Goal: Transaction & Acquisition: Book appointment/travel/reservation

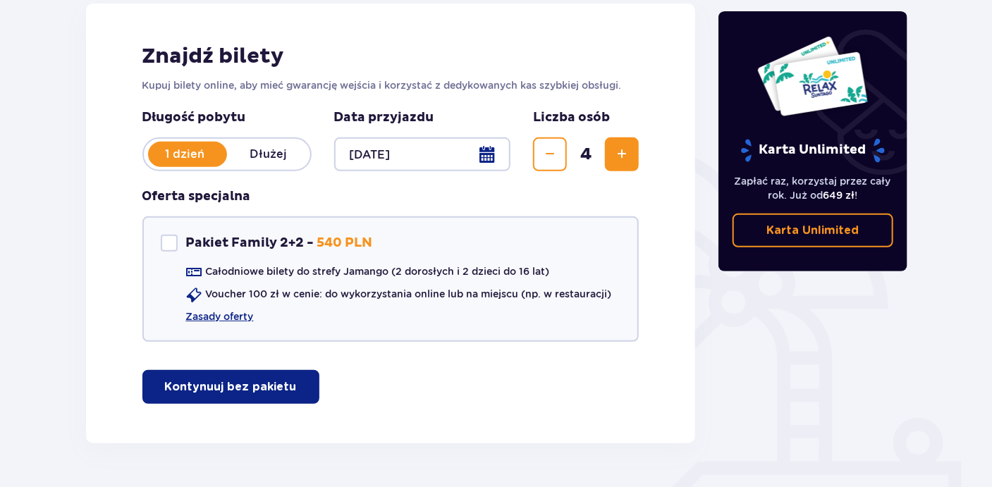
scroll to position [202, 0]
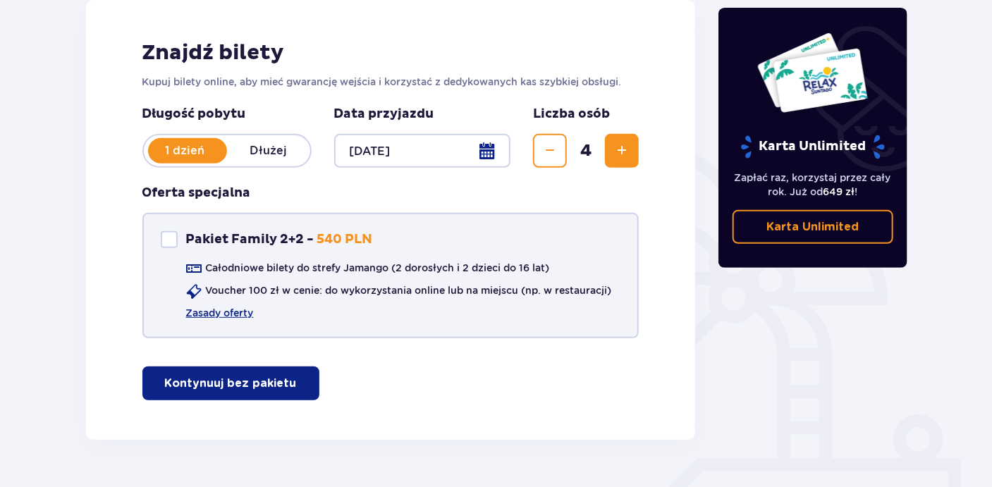
click at [171, 238] on div "Pakiet Family 2+2" at bounding box center [169, 239] width 17 height 17
checkbox input "true"
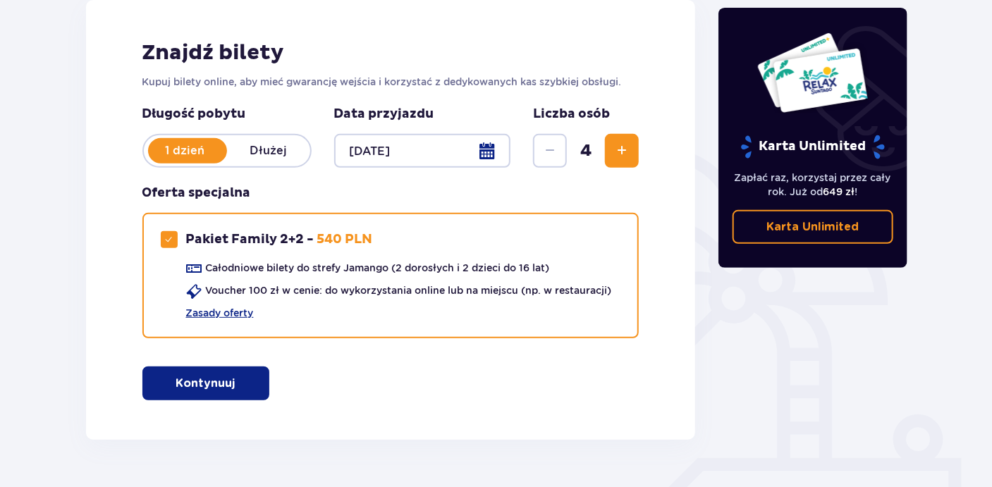
click at [257, 368] on button "Kontynuuj" at bounding box center [205, 384] width 127 height 34
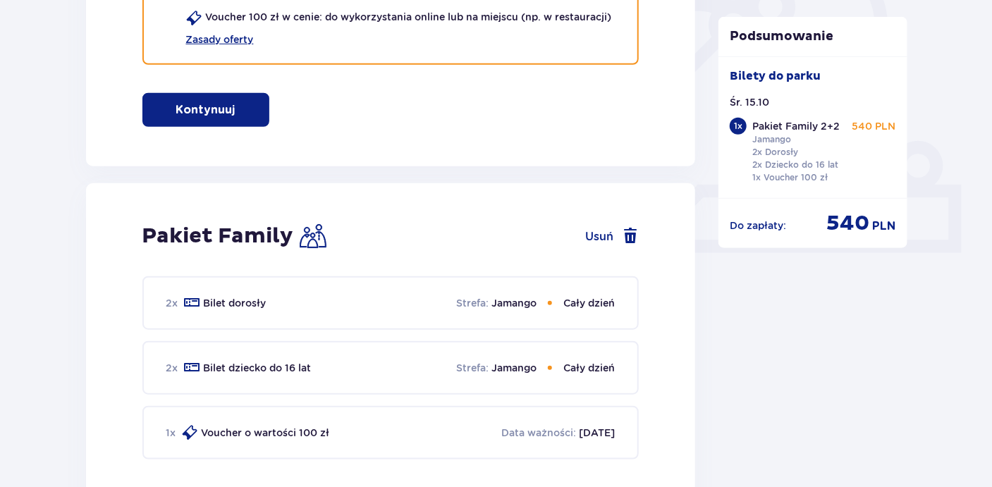
scroll to position [0, 0]
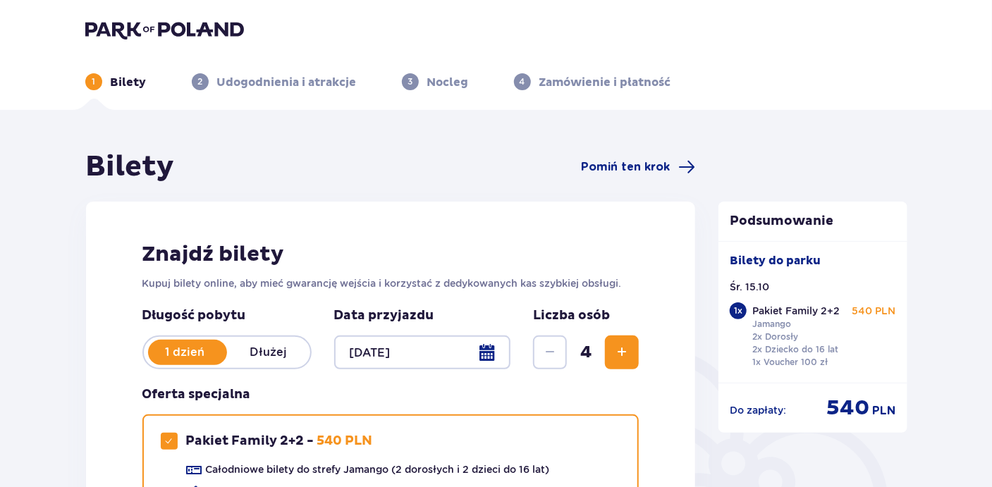
click at [434, 80] on p "Nocleg" at bounding box center [448, 83] width 42 height 16
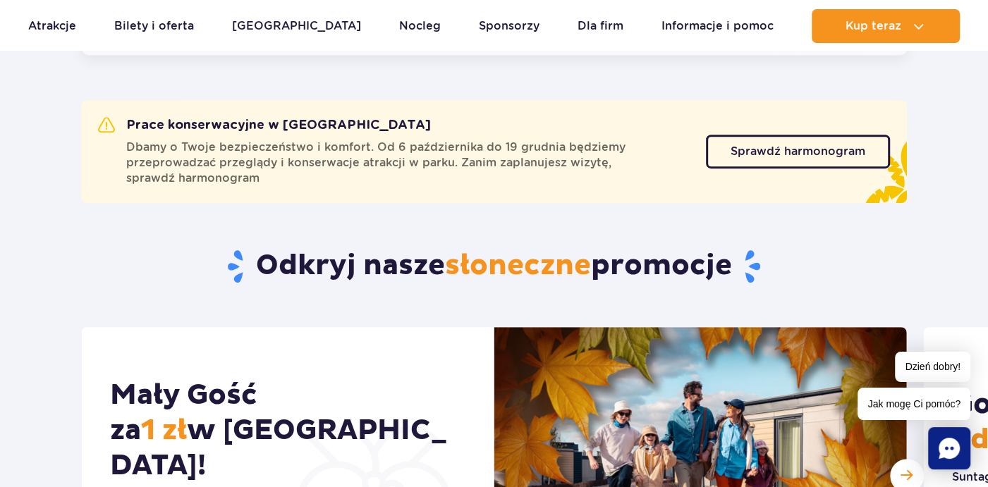
scroll to position [488, 0]
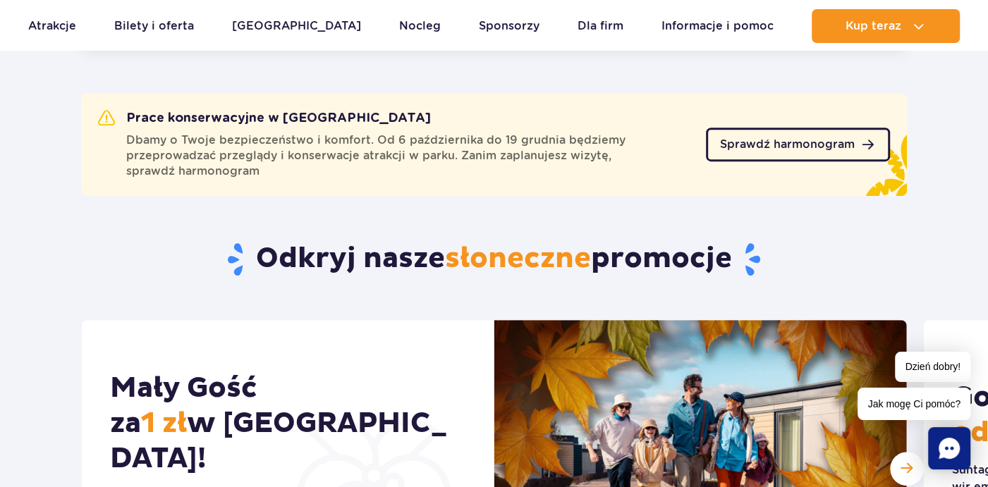
click at [809, 139] on span "Sprawdź harmonogram" at bounding box center [787, 144] width 135 height 11
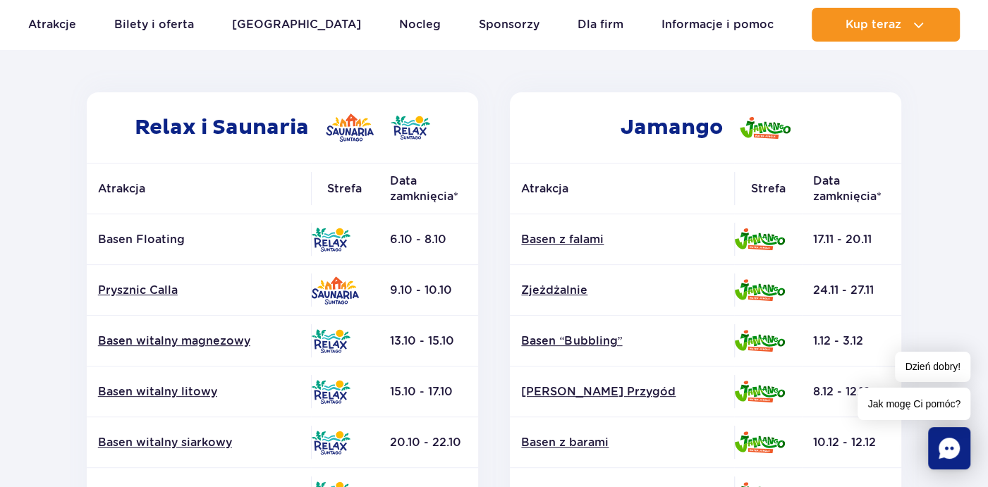
scroll to position [207, 0]
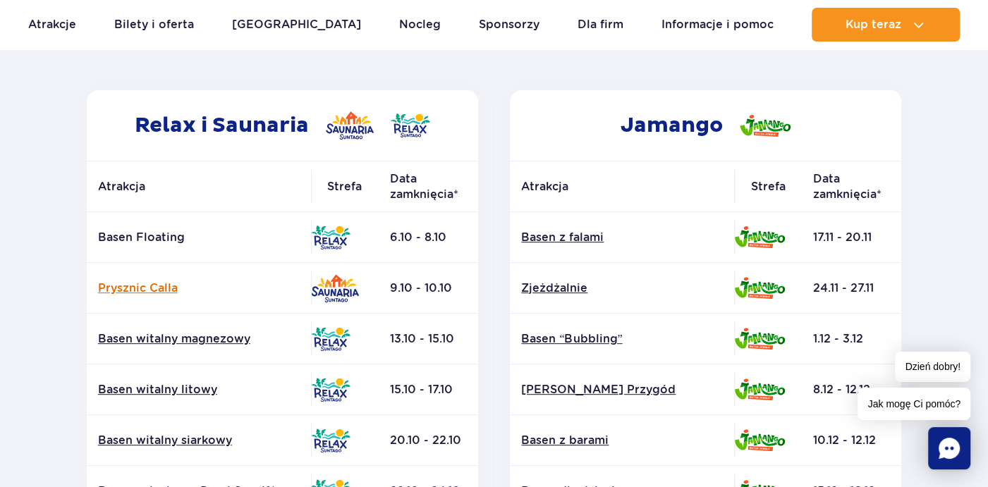
click at [123, 288] on link "Prysznic Calla" at bounding box center [199, 289] width 202 height 16
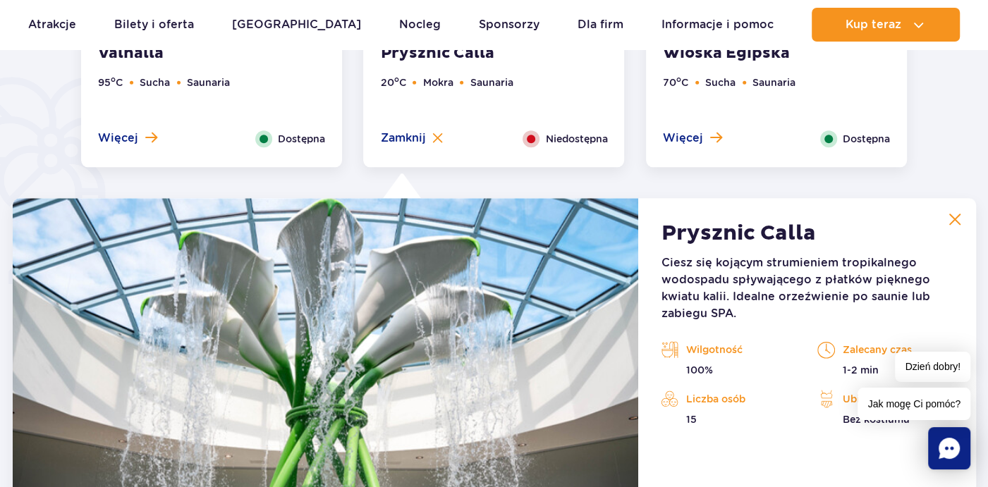
scroll to position [1180, 0]
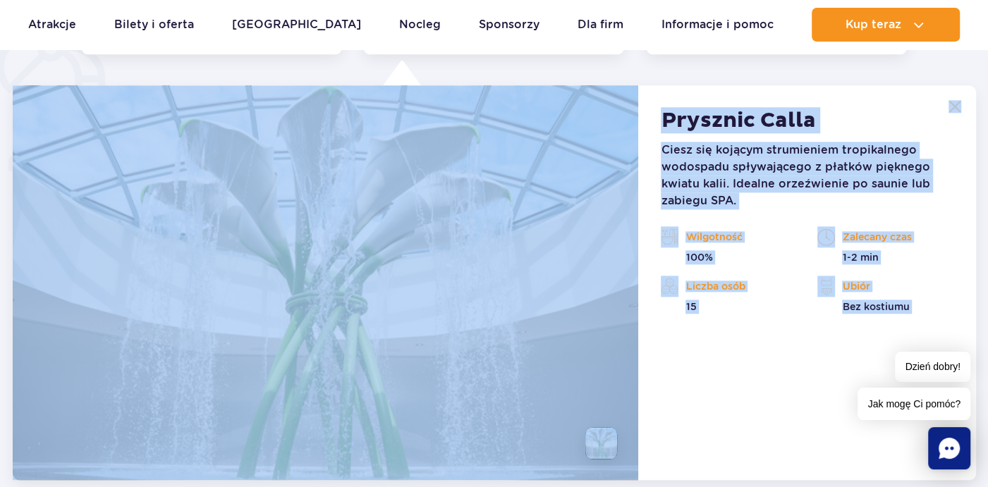
drag, startPoint x: 983, startPoint y: 137, endPoint x: 996, endPoint y: 125, distance: 18.5
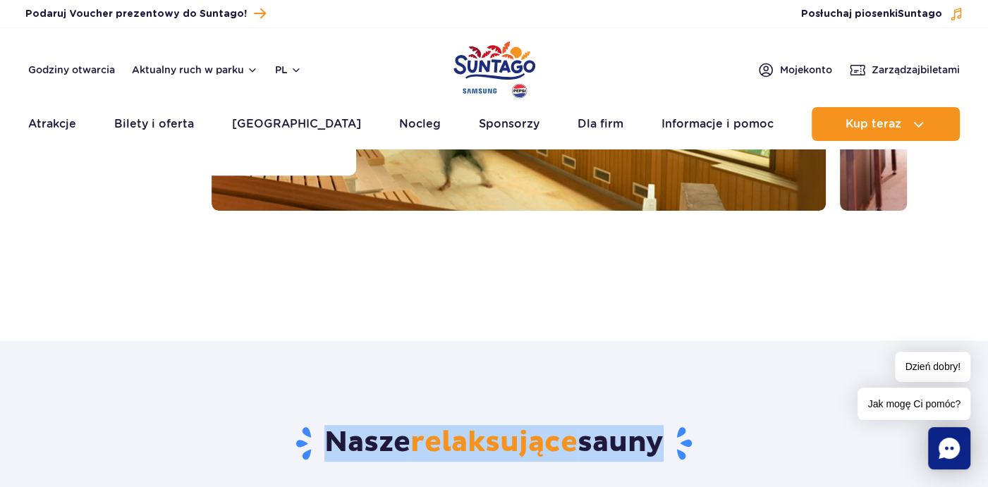
scroll to position [0, 0]
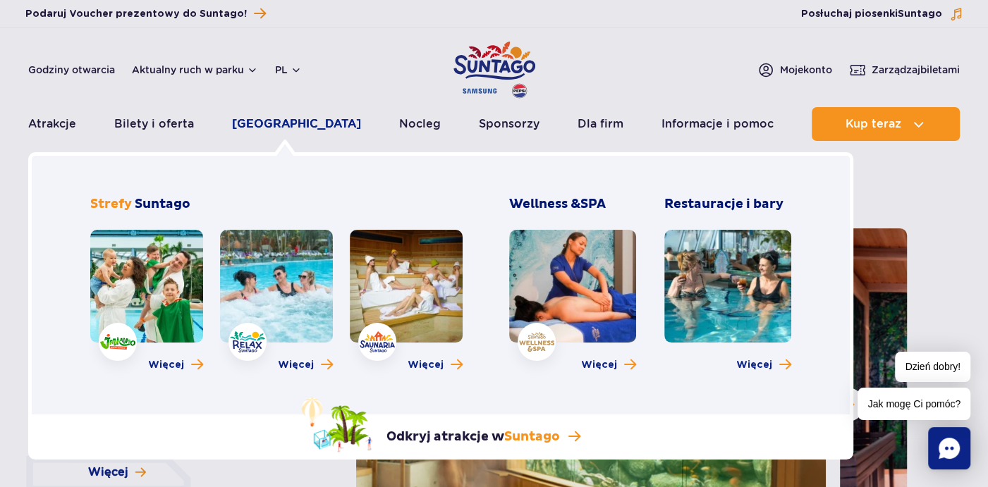
click at [296, 124] on link "Poznaj park" at bounding box center [296, 124] width 129 height 34
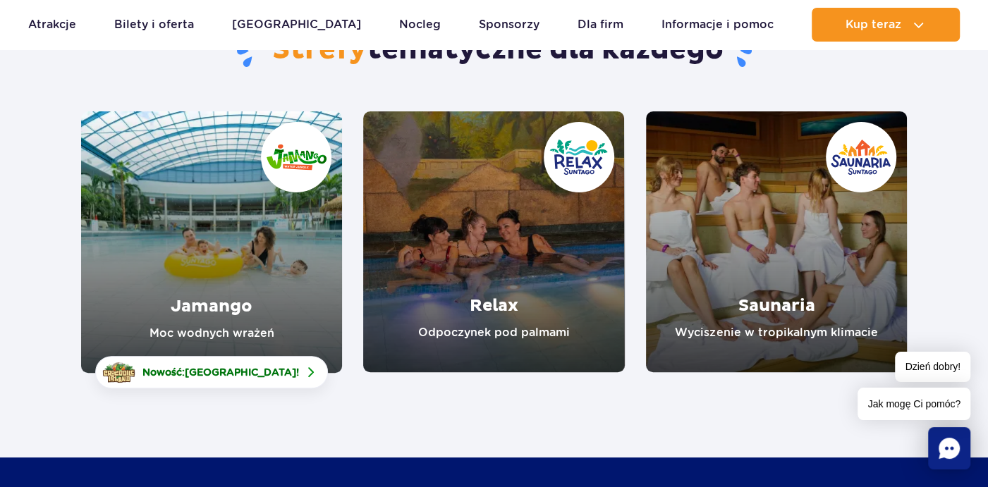
scroll to position [167, 0]
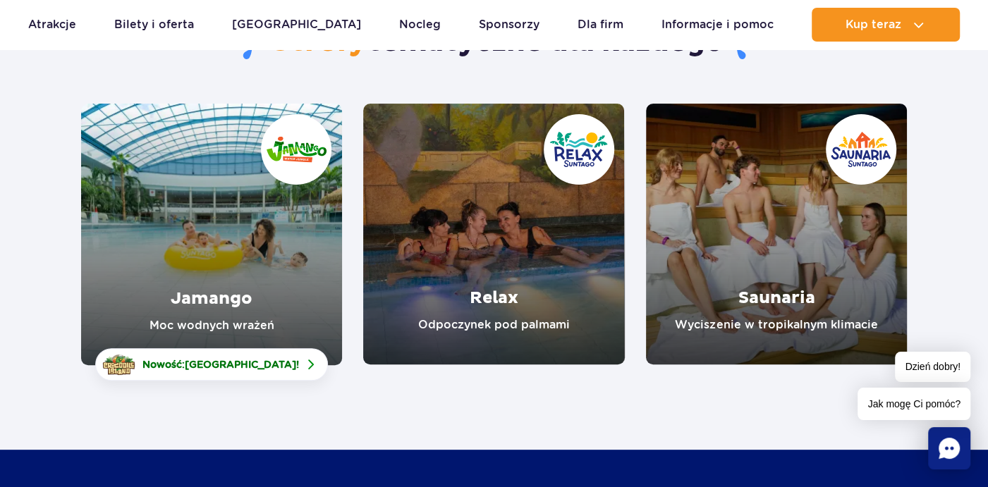
click at [193, 259] on link "Jamango" at bounding box center [211, 235] width 261 height 262
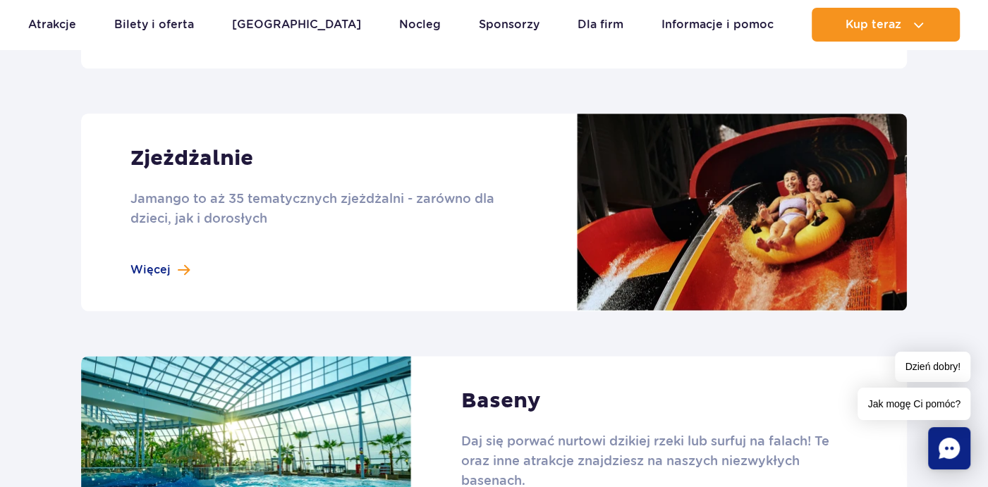
scroll to position [1235, 0]
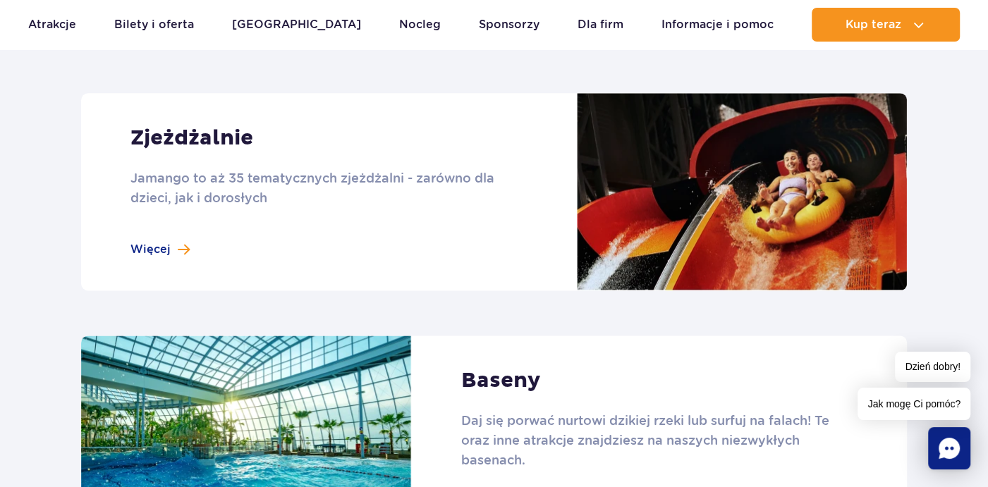
click at [176, 247] on link at bounding box center [494, 191] width 826 height 197
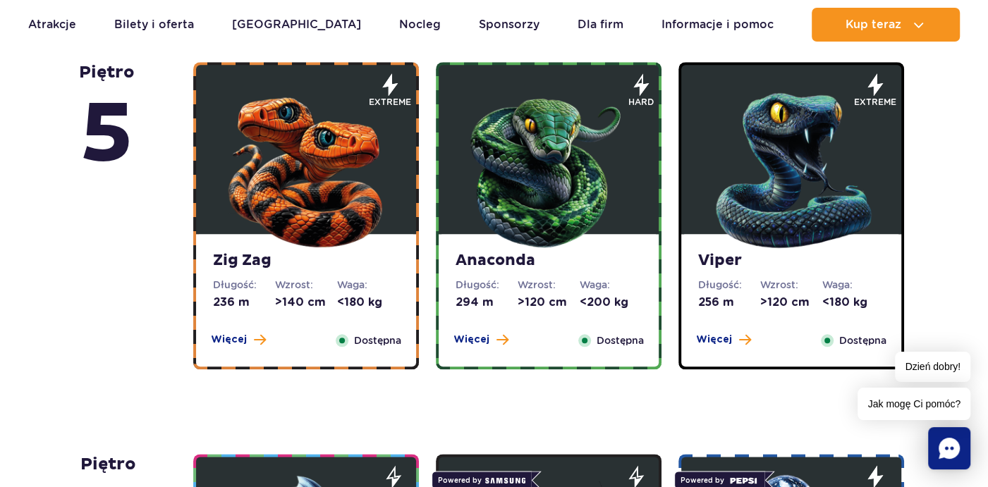
scroll to position [985, 0]
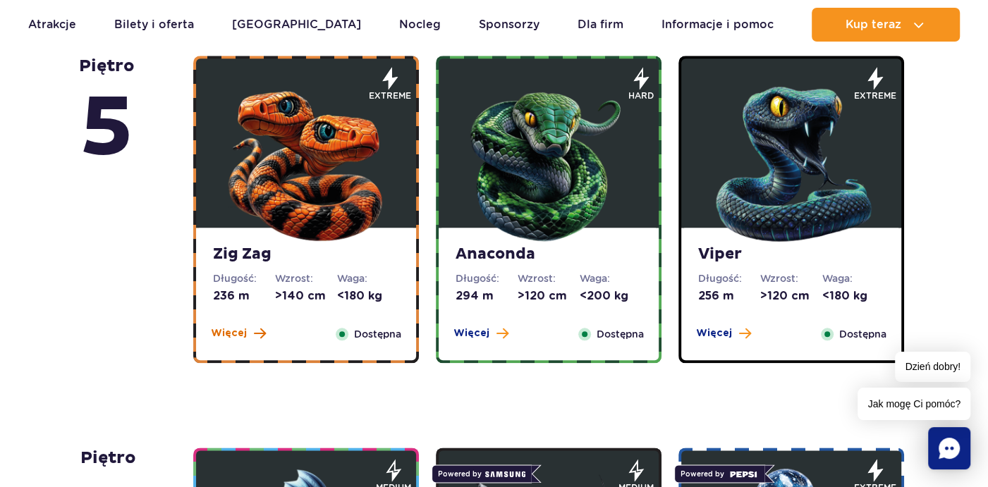
click at [243, 328] on span "Więcej" at bounding box center [229, 333] width 36 height 14
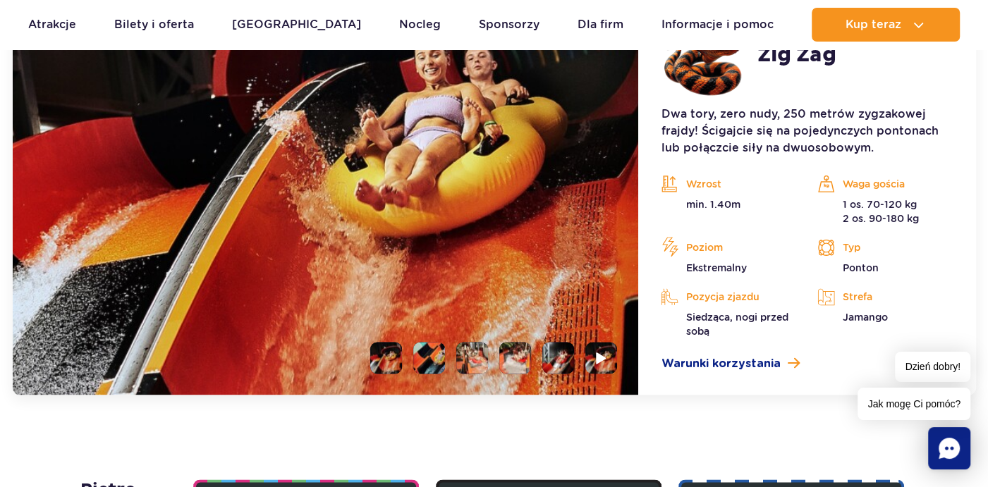
scroll to position [1397, 0]
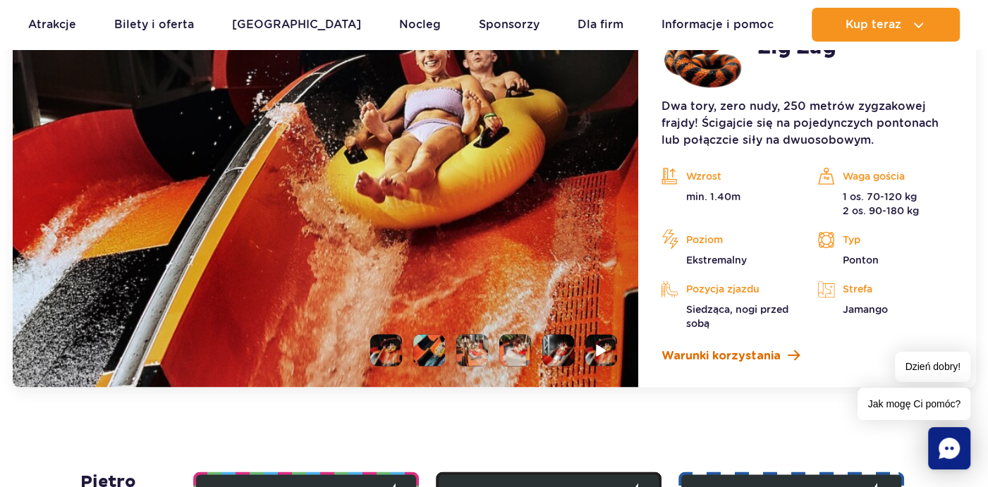
click at [751, 351] on span "Warunki korzystania" at bounding box center [720, 356] width 119 height 17
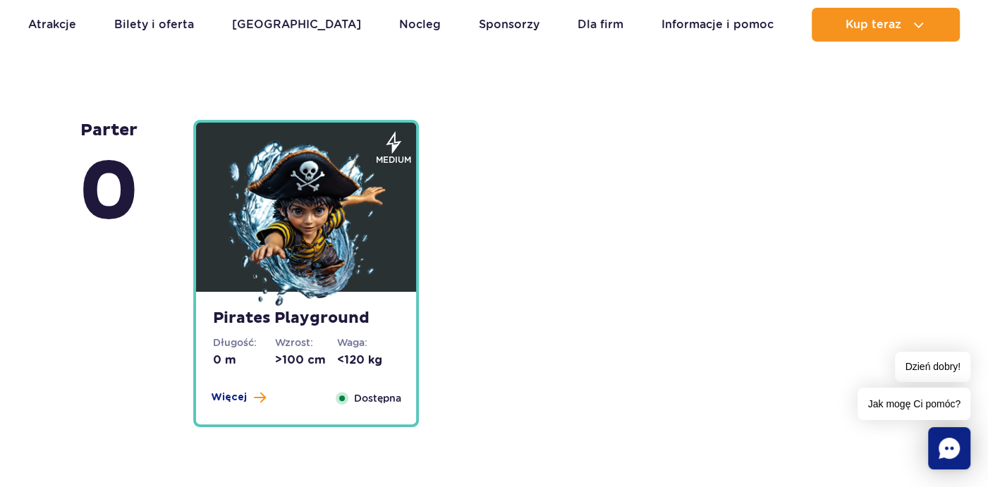
scroll to position [3974, 0]
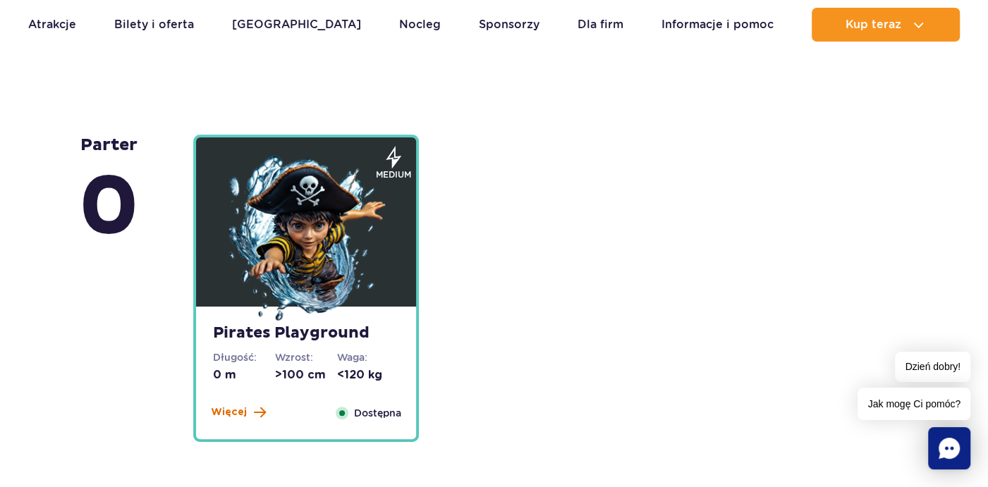
click at [245, 416] on button "Więcej" at bounding box center [238, 412] width 55 height 14
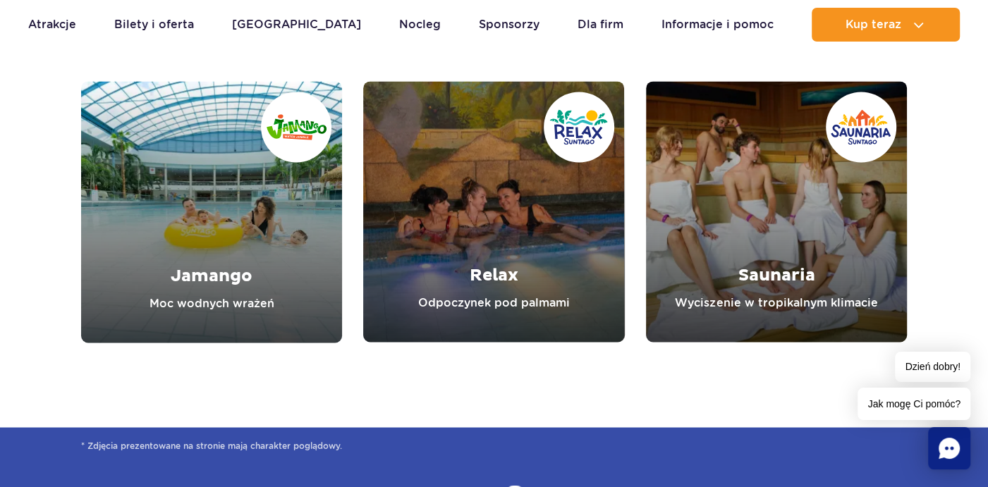
scroll to position [5346, 0]
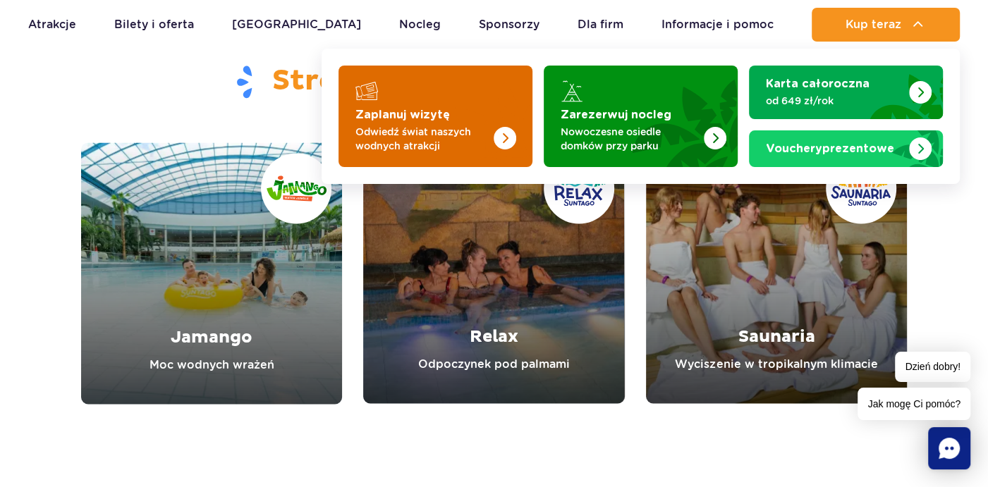
click at [451, 116] on img "Zaplanuj wizytę" at bounding box center [476, 112] width 112 height 110
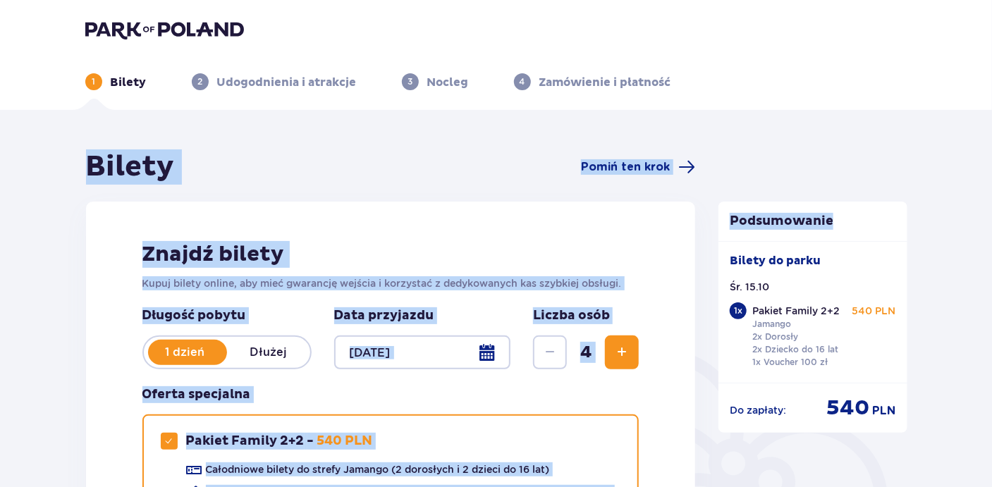
drag, startPoint x: 994, startPoint y: 95, endPoint x: 999, endPoint y: 111, distance: 17.0
click at [992, 111] on html "1 Bilety 2 Udogodnienia i atrakcje 3 Nocleg 4 Zamówienie i płatność Bilety Pomi…" at bounding box center [496, 243] width 992 height 487
click at [974, 105] on header "1 Bilety 2 Udogodnienia i atrakcje 3 Nocleg 4 Zamówienie i płatność" at bounding box center [496, 55] width 992 height 110
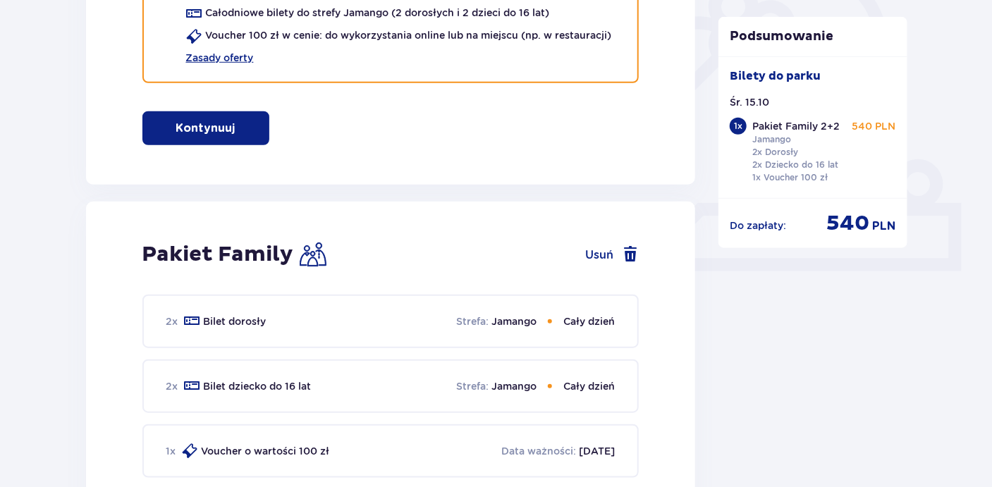
scroll to position [483, 0]
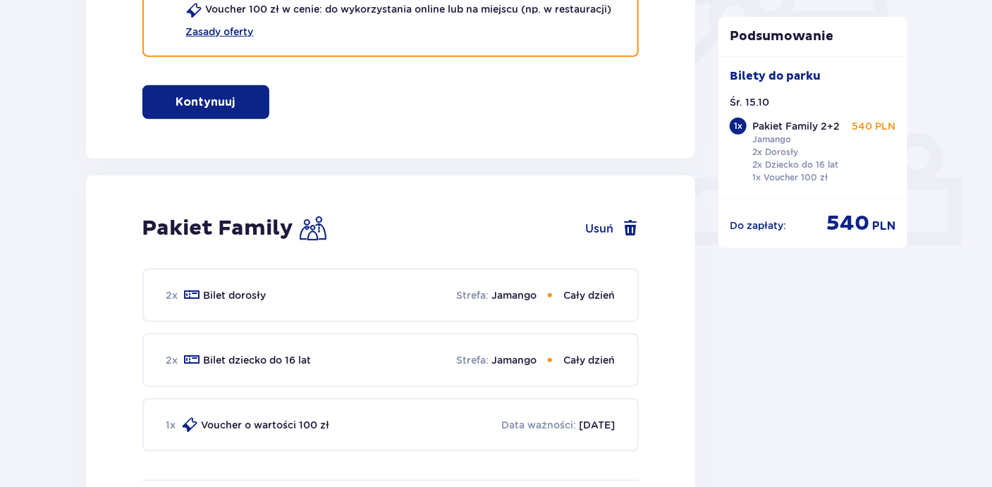
click at [176, 97] on p "Kontynuuj" at bounding box center [205, 102] width 59 height 16
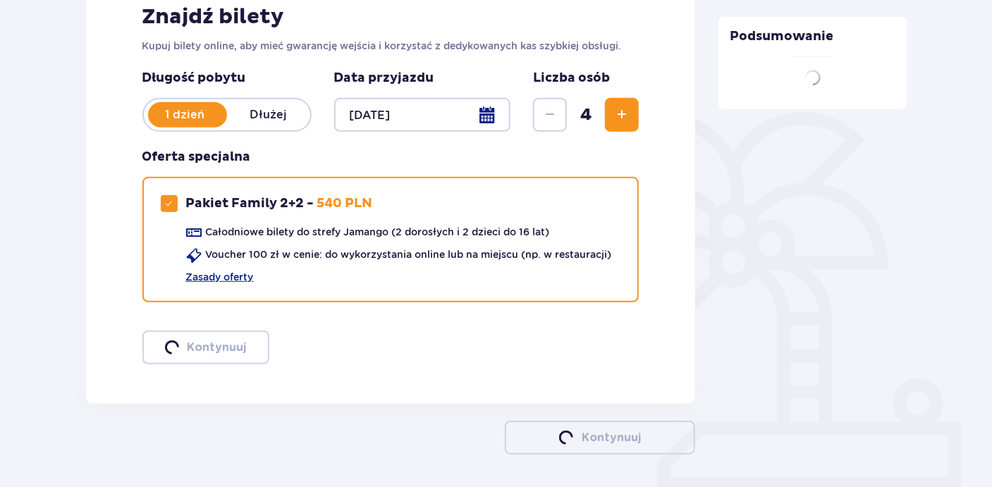
scroll to position [288, 0]
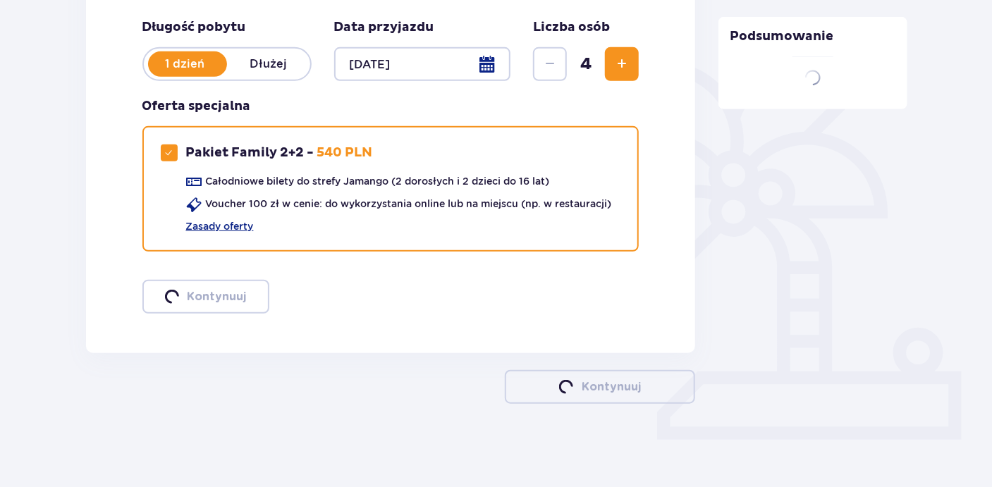
click at [201, 98] on div "Oferta specjalna Pakiet Family 2+2 Pakiet Family 2+2 - 540 PLN Całodniowe bilet…" at bounding box center [390, 183] width 497 height 171
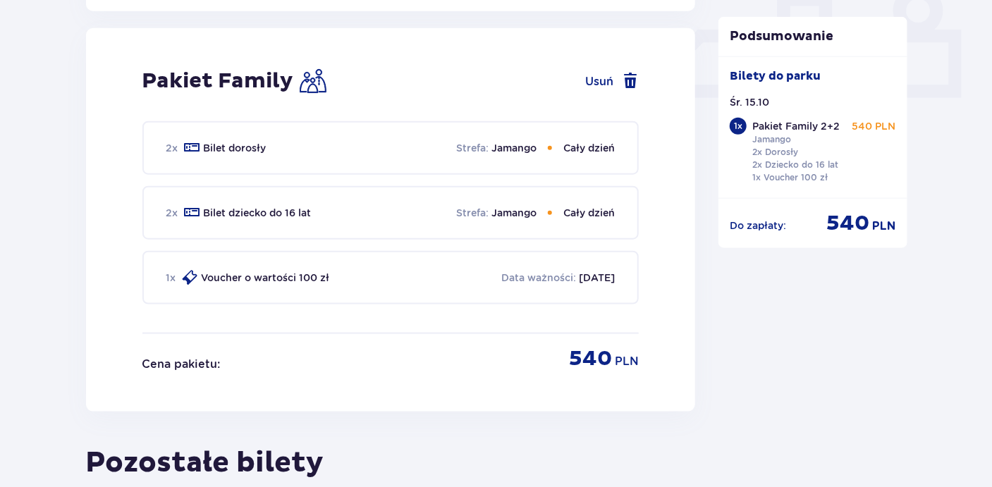
scroll to position [640, 0]
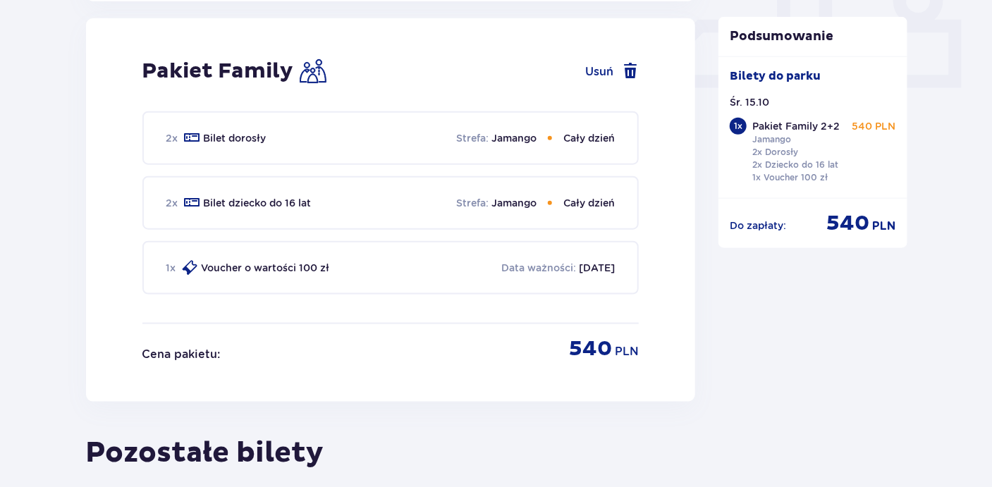
click at [518, 145] on div "2 x Bilet dorosły Strefa : Jamango Cały dzień" at bounding box center [390, 138] width 497 height 54
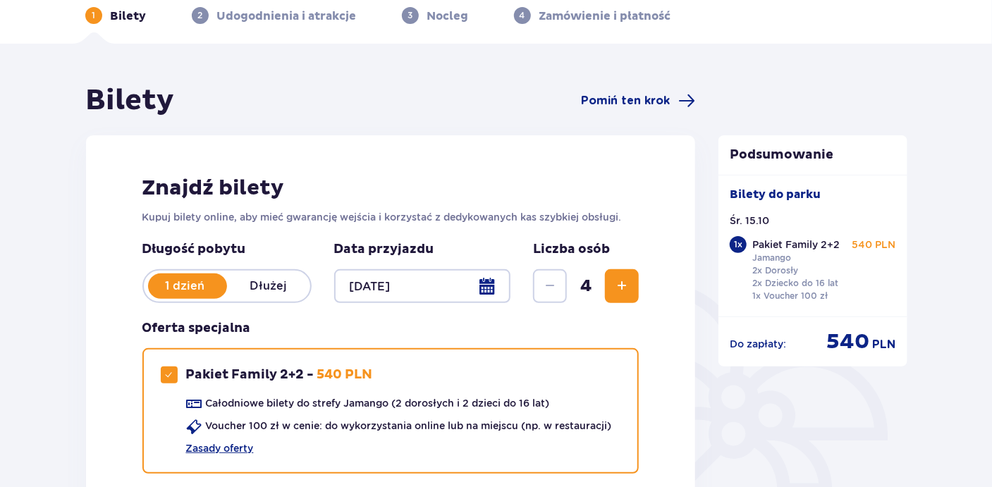
scroll to position [0, 0]
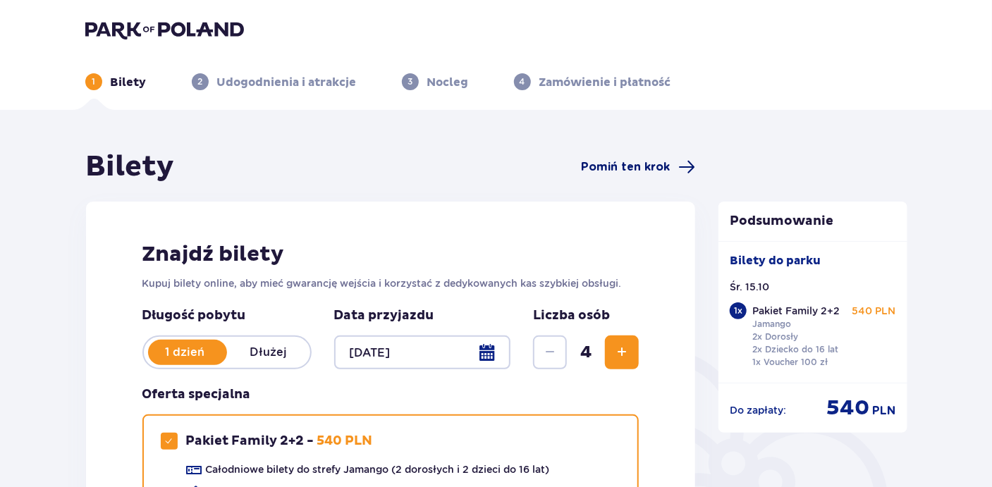
click at [624, 164] on span "Pomiń ten krok" at bounding box center [625, 167] width 89 height 16
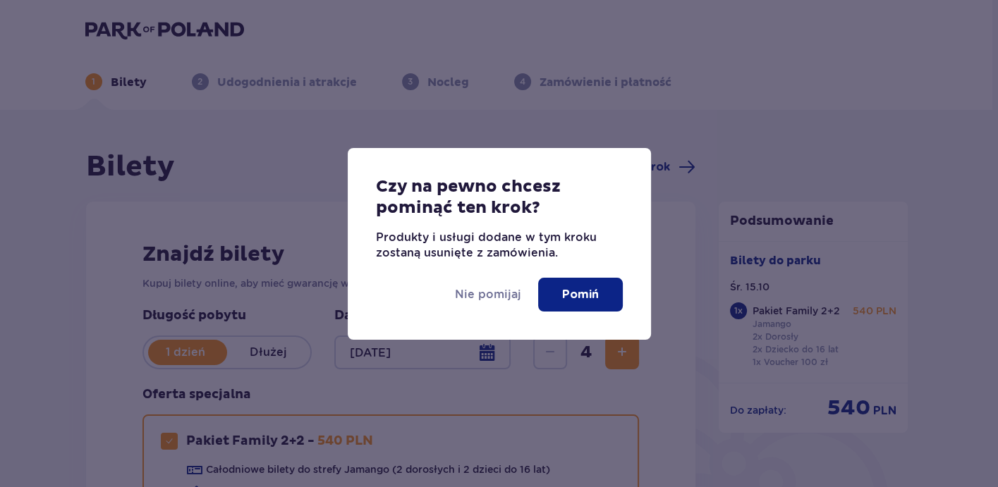
click at [567, 297] on p "Pomiń" at bounding box center [580, 295] width 37 height 16
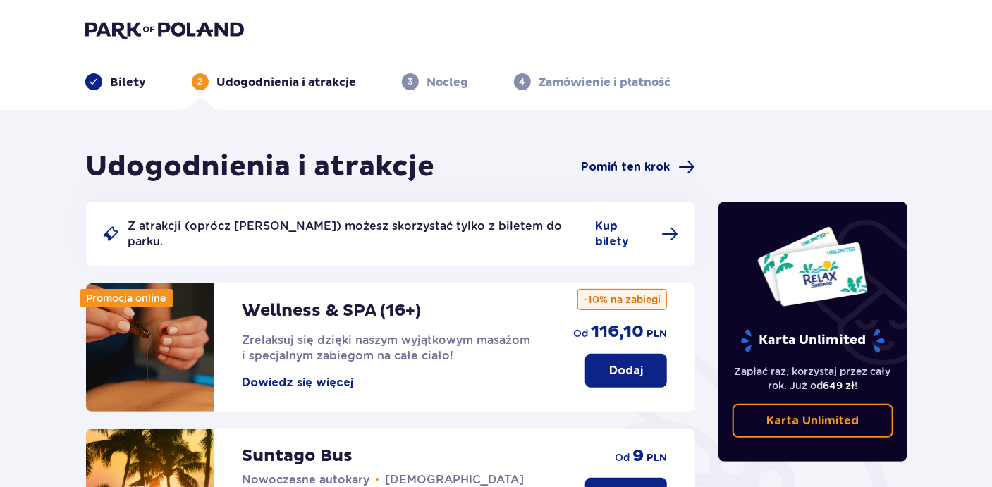
click at [606, 160] on span "Pomiń ten krok" at bounding box center [625, 167] width 89 height 16
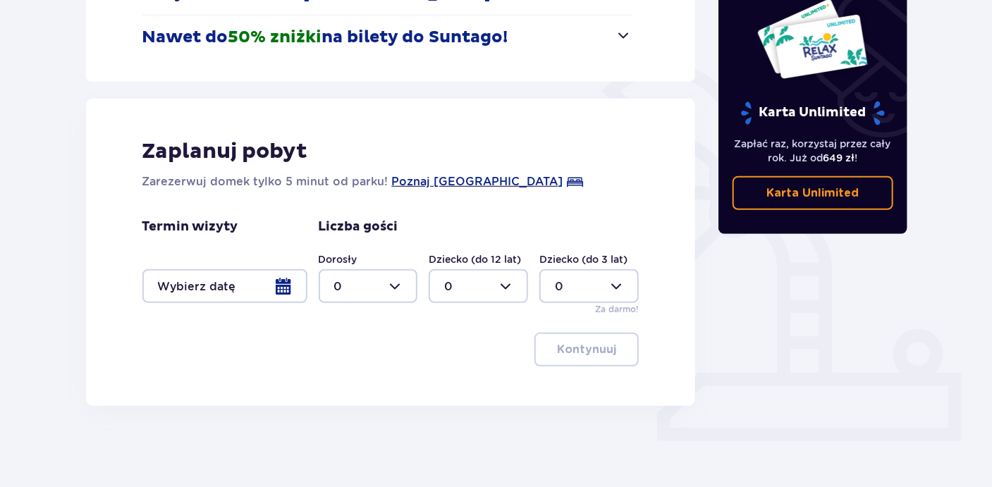
scroll to position [290, 0]
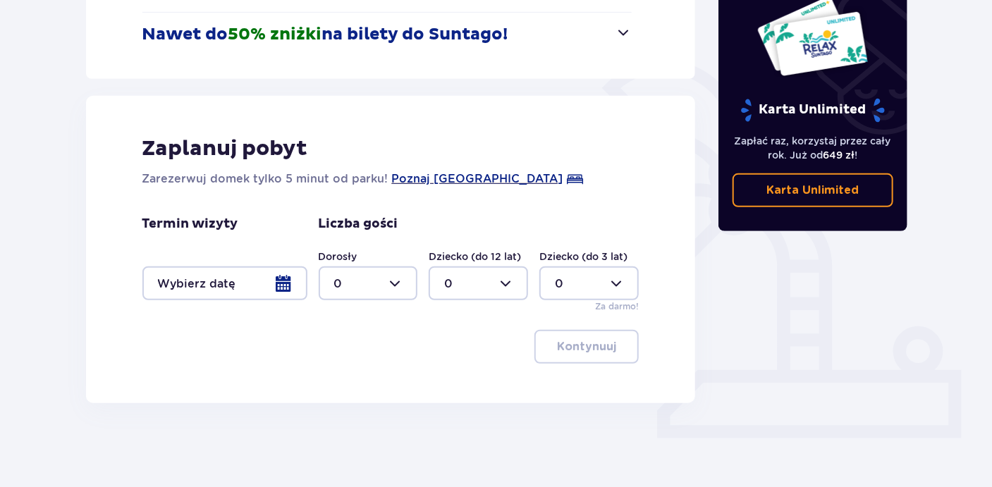
click at [283, 279] on div at bounding box center [224, 284] width 165 height 34
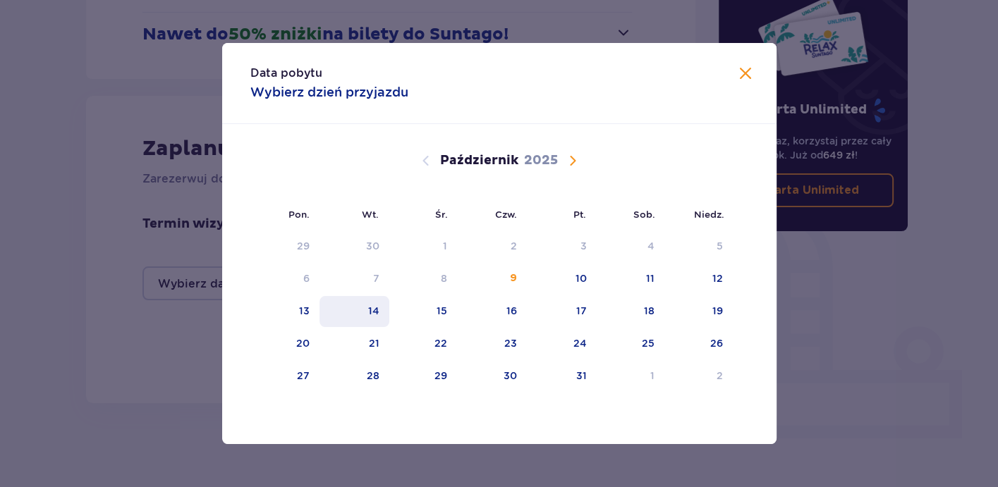
click at [374, 306] on div "14" at bounding box center [373, 311] width 11 height 14
click at [452, 309] on div "15" at bounding box center [423, 311] width 68 height 31
type input "[DATE] - [DATE]"
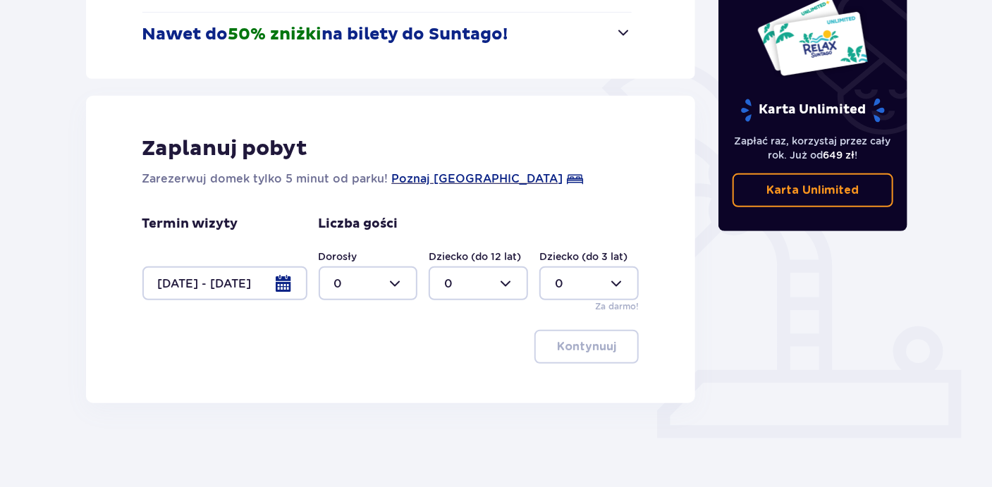
click at [407, 284] on div at bounding box center [368, 284] width 99 height 34
click at [352, 382] on div "2" at bounding box center [368, 385] width 68 height 16
type input "2"
click at [500, 288] on div at bounding box center [478, 284] width 99 height 34
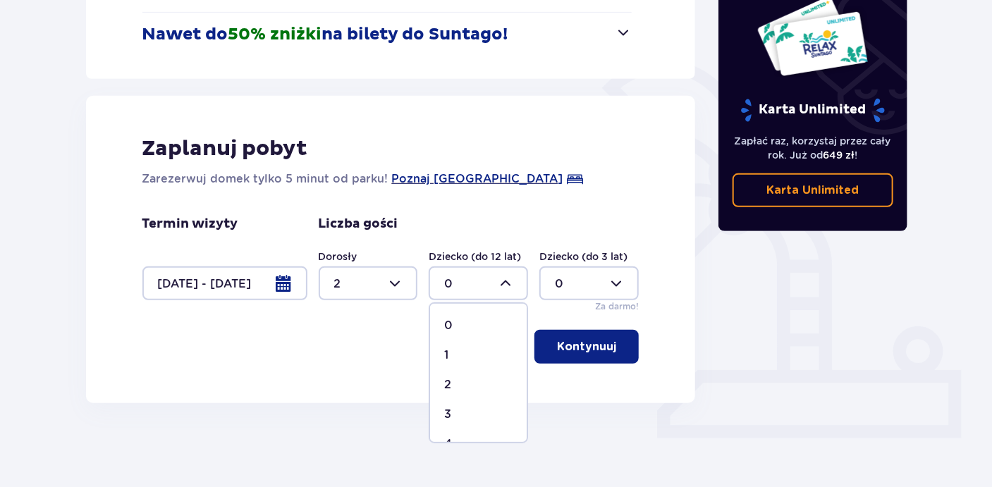
click at [448, 383] on p "2" at bounding box center [447, 385] width 7 height 16
type input "2"
click at [573, 343] on p "Kontynuuj" at bounding box center [586, 347] width 59 height 16
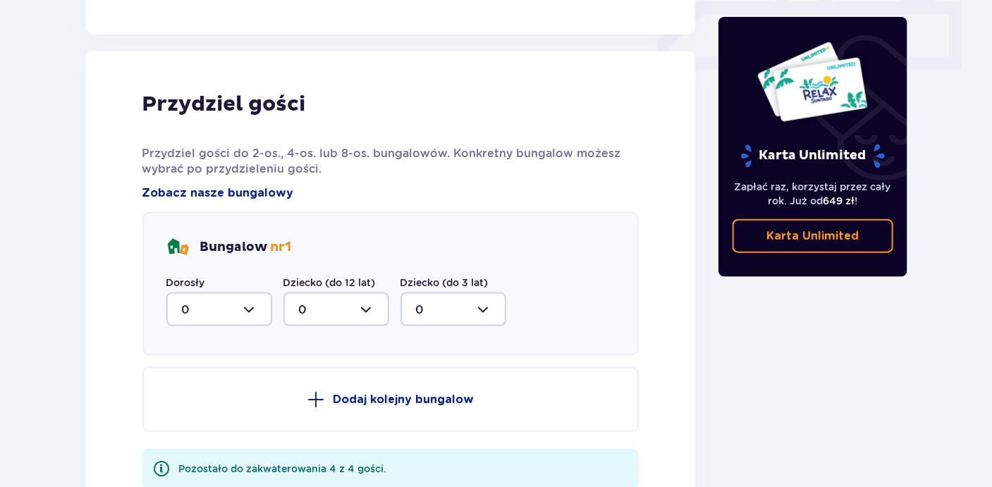
scroll to position [692, 0]
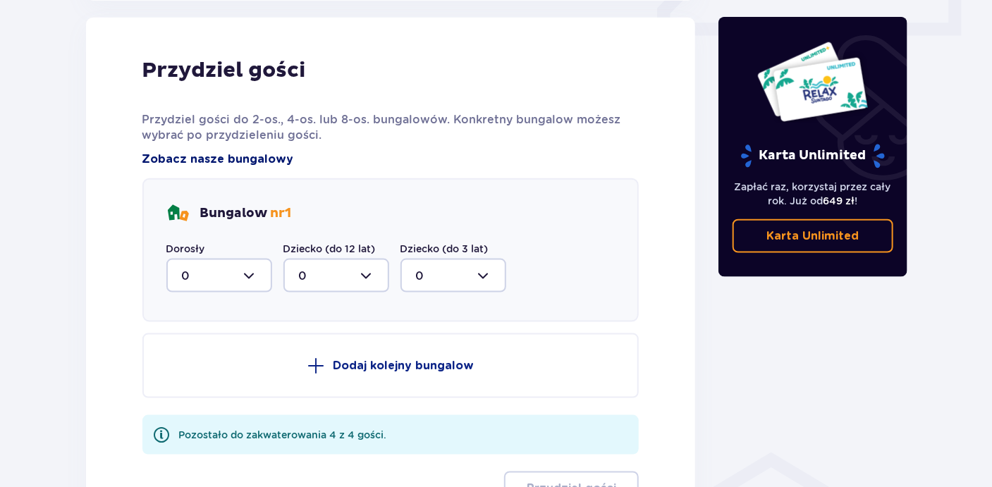
click at [267, 156] on span "Zobacz nasze bungalowy" at bounding box center [218, 160] width 152 height 16
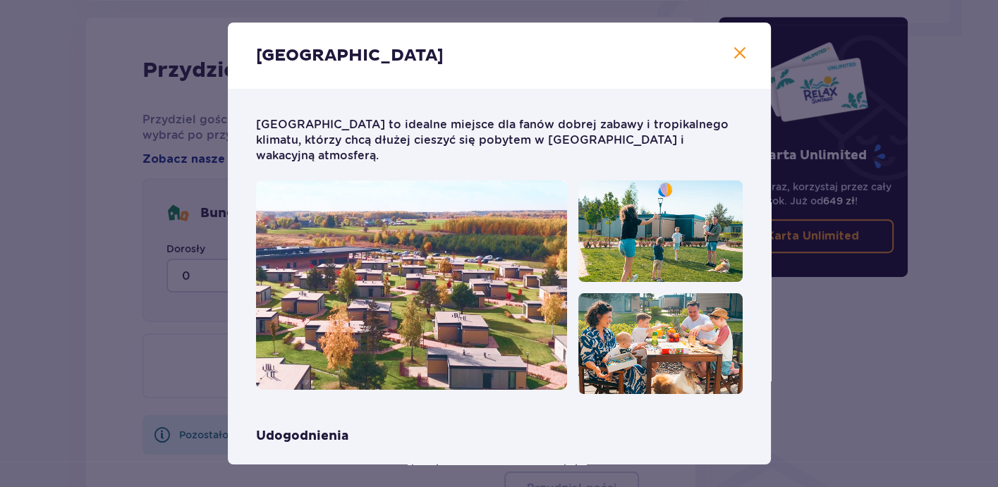
click at [731, 57] on span "Zamknij" at bounding box center [739, 53] width 17 height 17
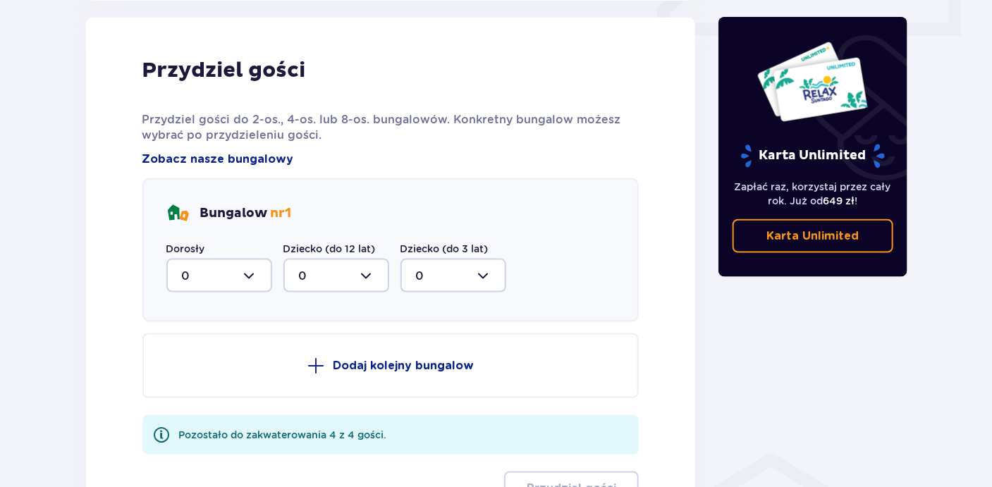
click at [252, 279] on div at bounding box center [219, 276] width 106 height 34
click at [193, 375] on div "2" at bounding box center [219, 378] width 75 height 16
type input "2"
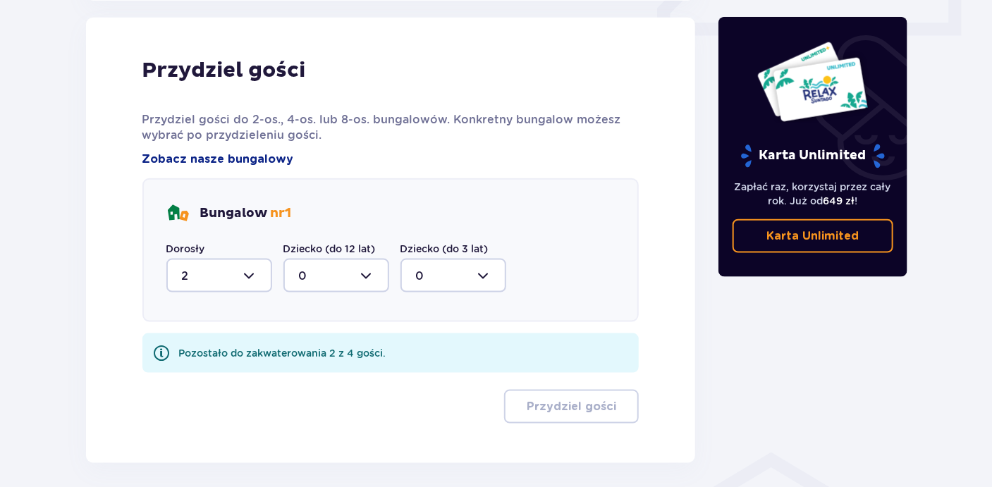
click at [365, 279] on div at bounding box center [336, 276] width 106 height 34
click at [319, 373] on div "2" at bounding box center [336, 378] width 75 height 16
type input "2"
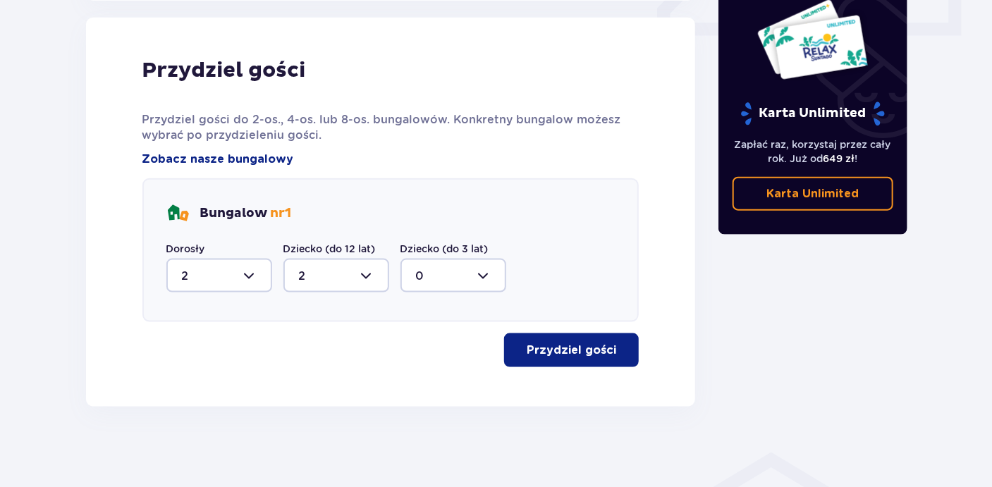
click at [556, 350] on p "Przydziel gości" at bounding box center [572, 351] width 90 height 16
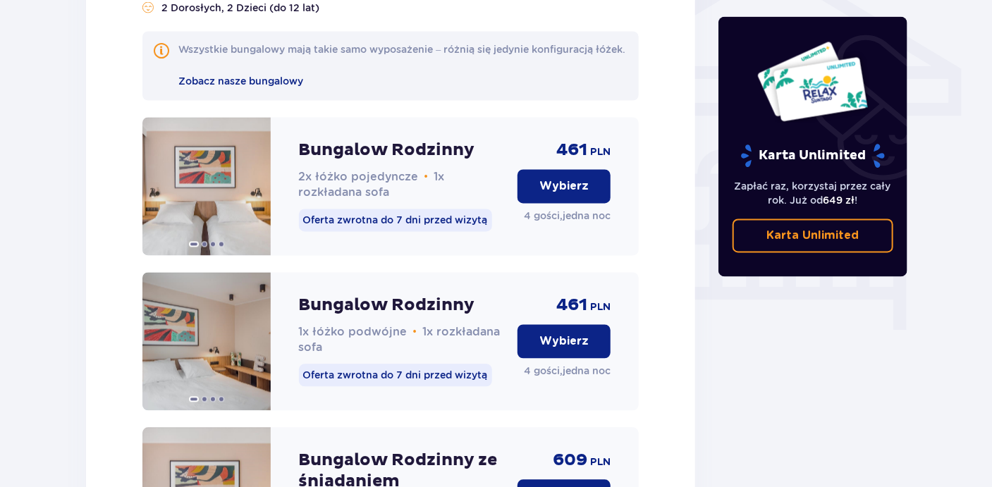
scroll to position [429, 0]
